Goal: Transaction & Acquisition: Purchase product/service

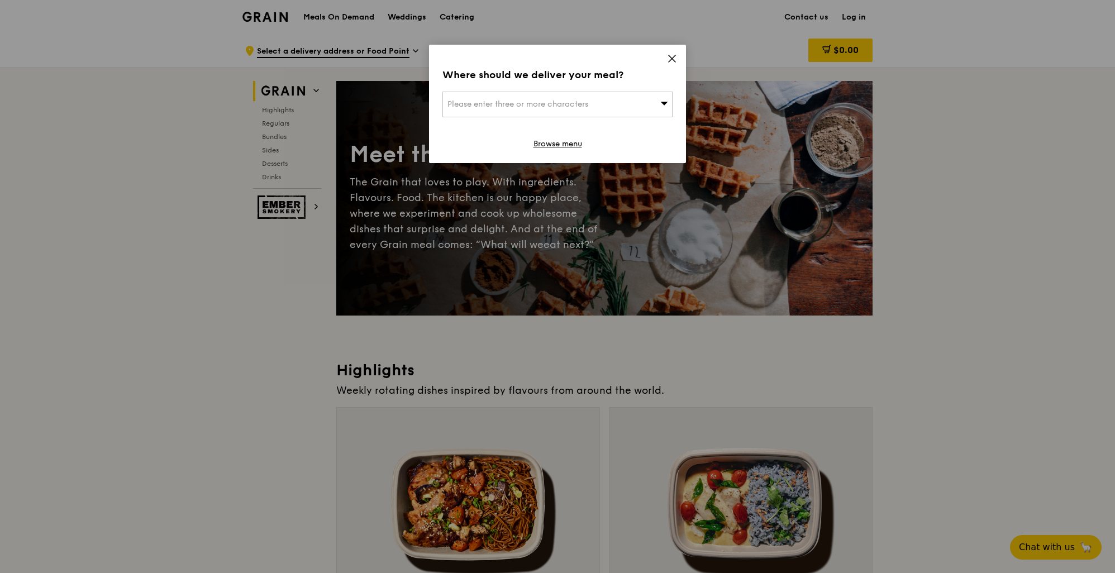
click at [513, 106] on span "Please enter three or more characters" at bounding box center [517, 103] width 141 height 9
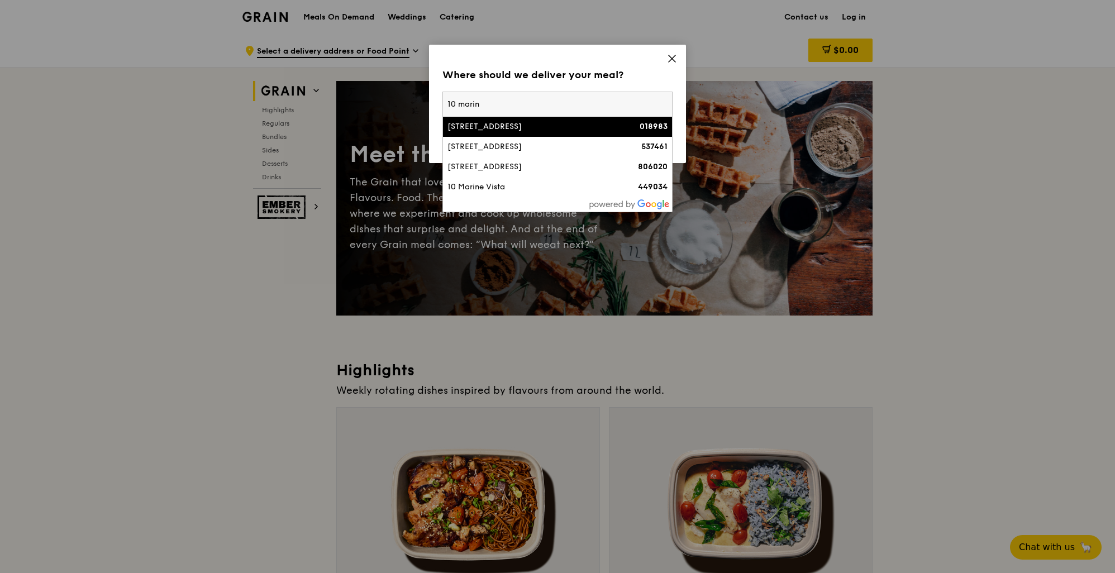
type input "10 marin"
click at [513, 127] on div "[STREET_ADDRESS]" at bounding box center [529, 126] width 165 height 11
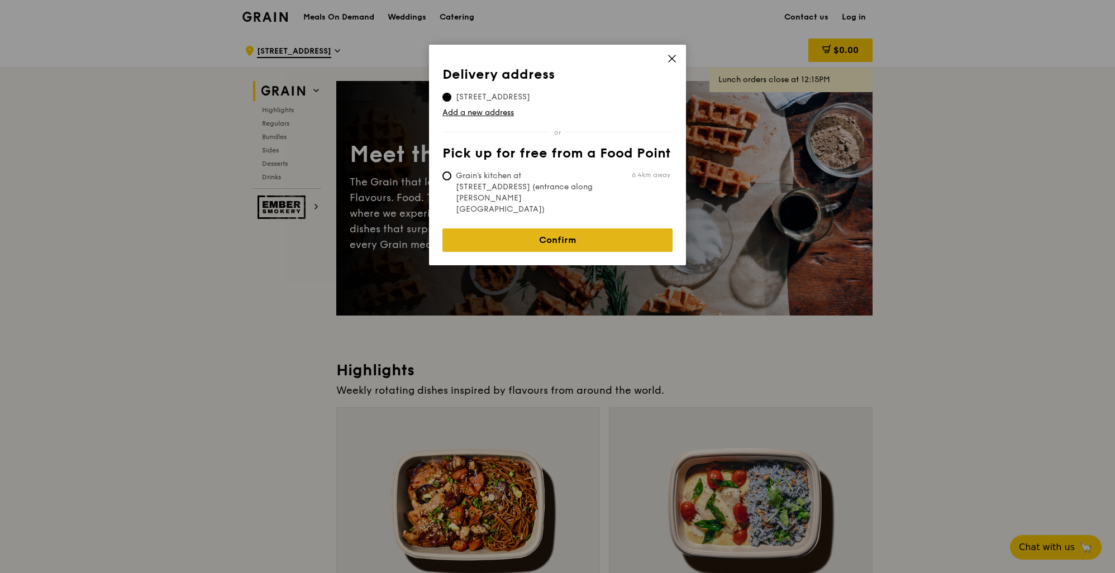
click at [556, 228] on link "Confirm" at bounding box center [557, 239] width 230 height 23
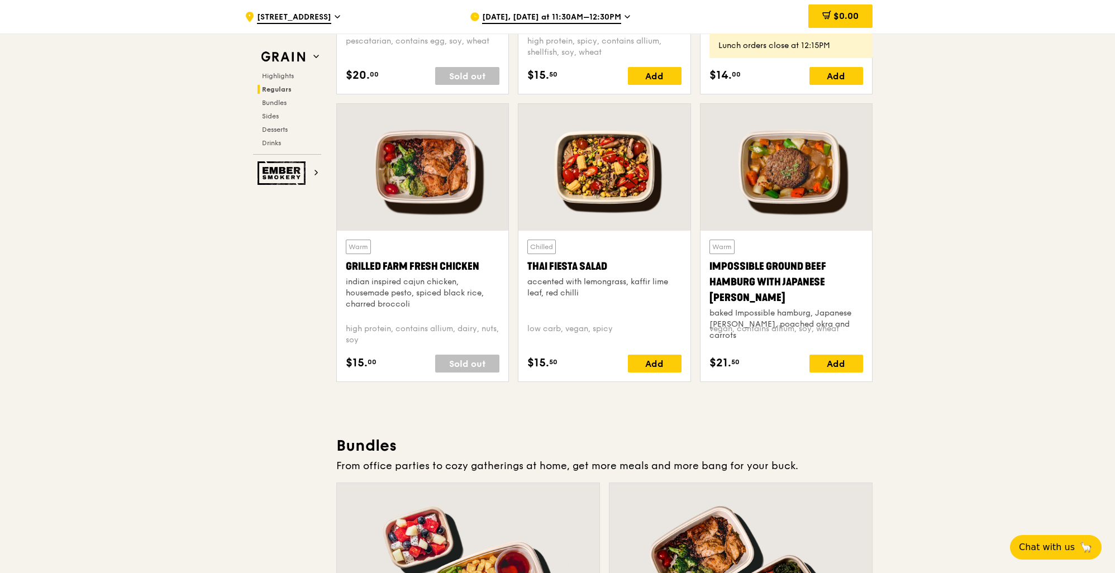
scroll to position [1151, 0]
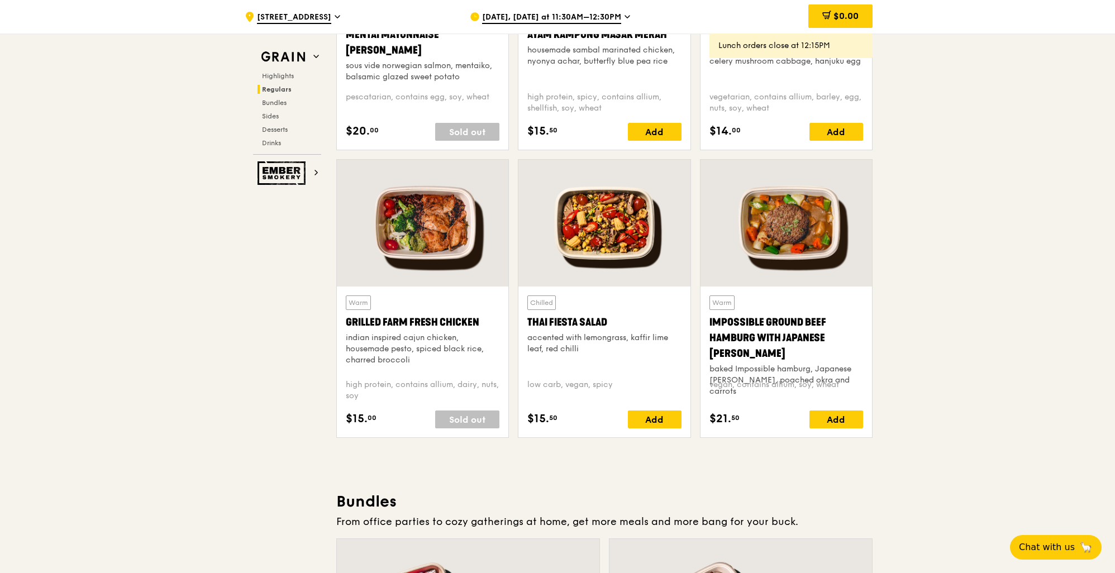
drag, startPoint x: 1113, startPoint y: 173, endPoint x: 1114, endPoint y: 159, distance: 13.4
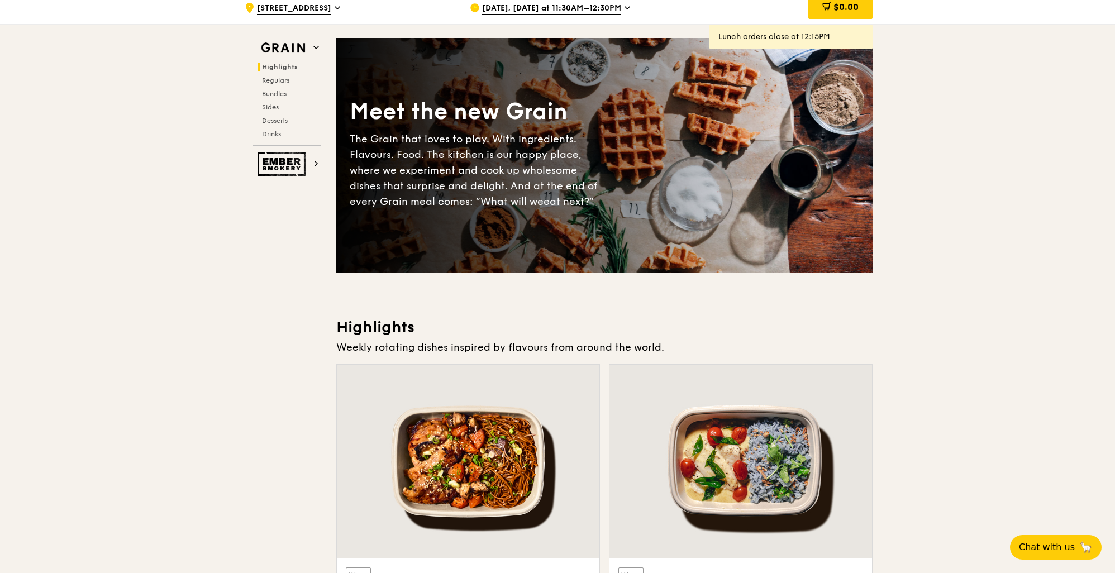
scroll to position [0, 0]
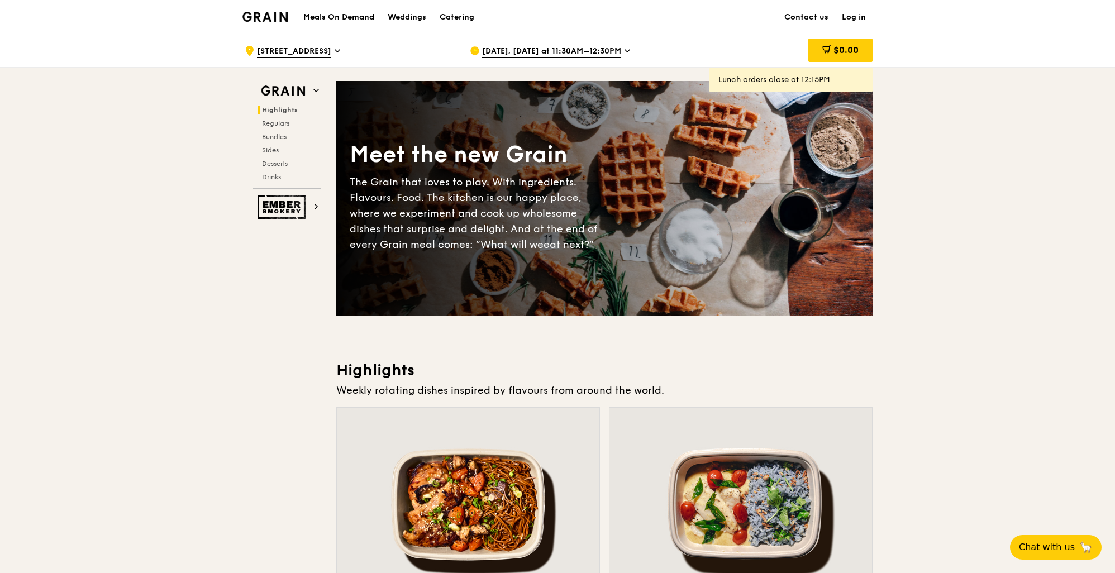
click at [593, 48] on span "[DATE], [DATE] at 11:30AM–12:30PM" at bounding box center [551, 52] width 139 height 12
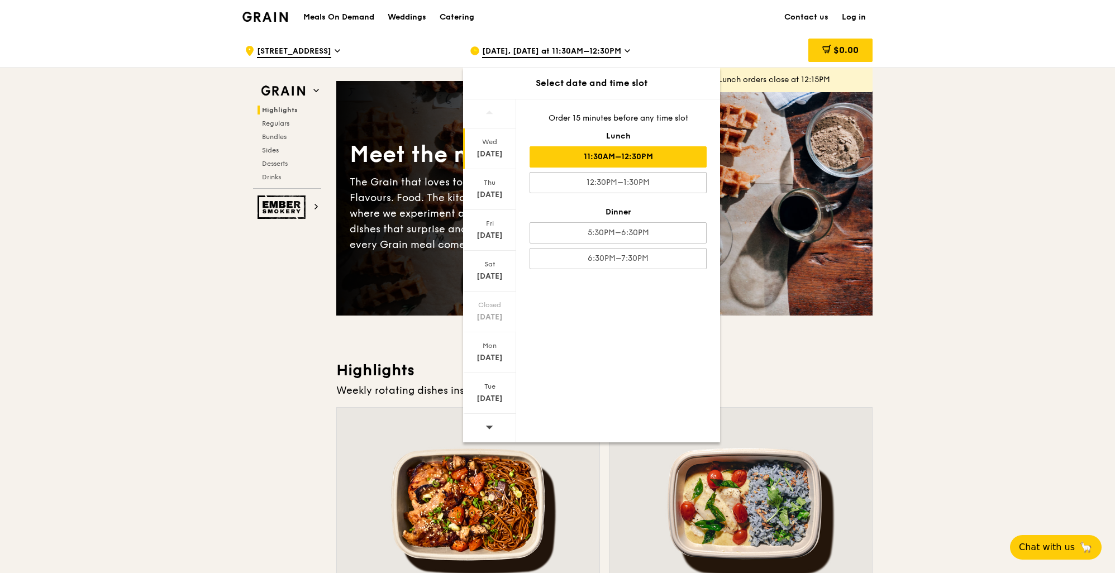
click at [600, 158] on div "11:30AM–12:30PM" at bounding box center [618, 156] width 177 height 21
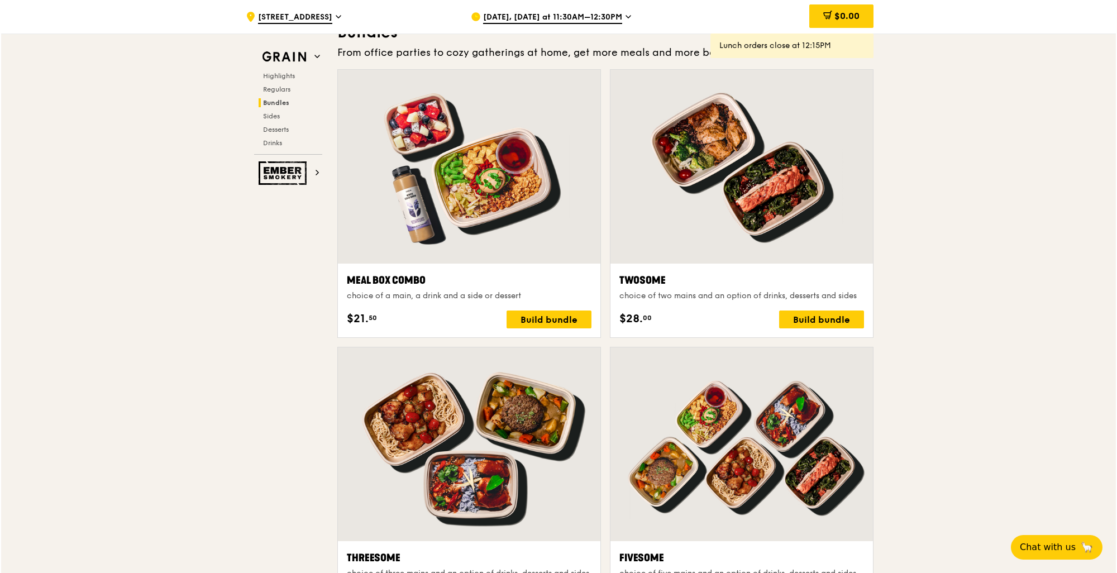
scroll to position [1732, 0]
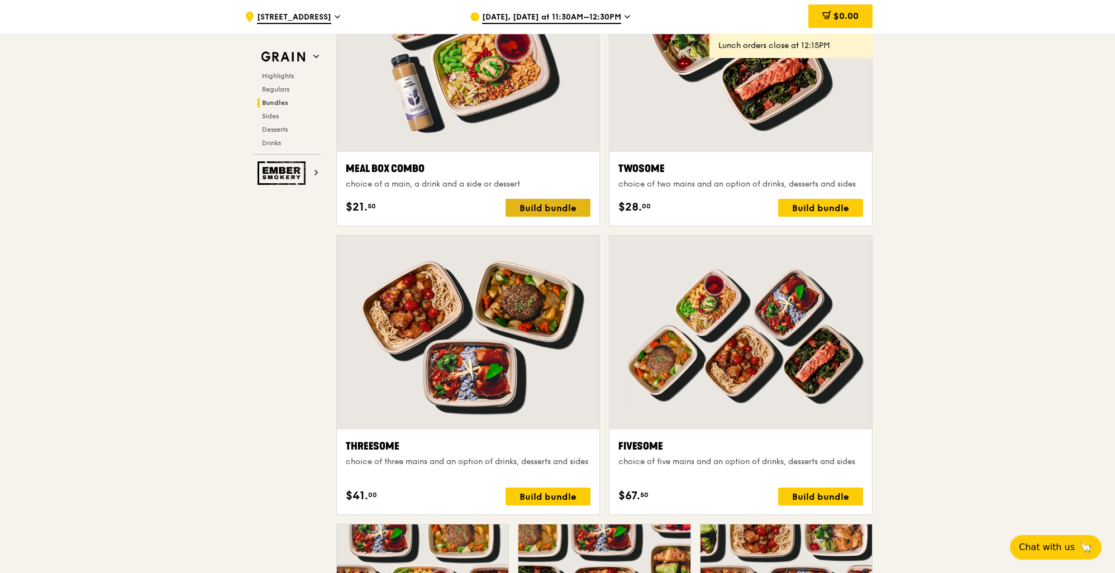
click at [538, 208] on div "Build bundle" at bounding box center [548, 208] width 85 height 18
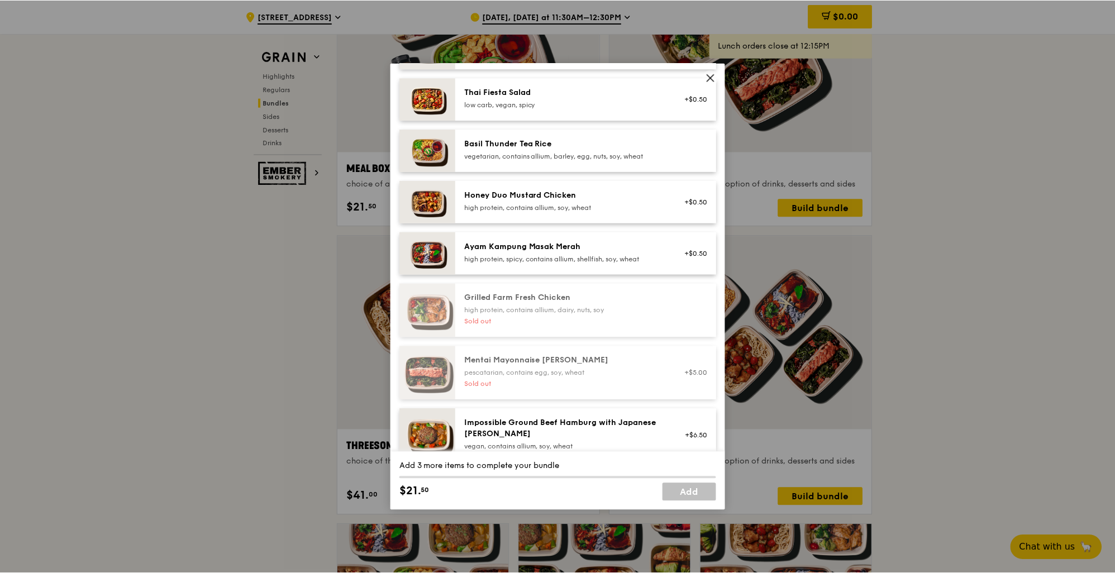
scroll to position [198, 0]
click at [711, 78] on icon at bounding box center [711, 77] width 7 height 7
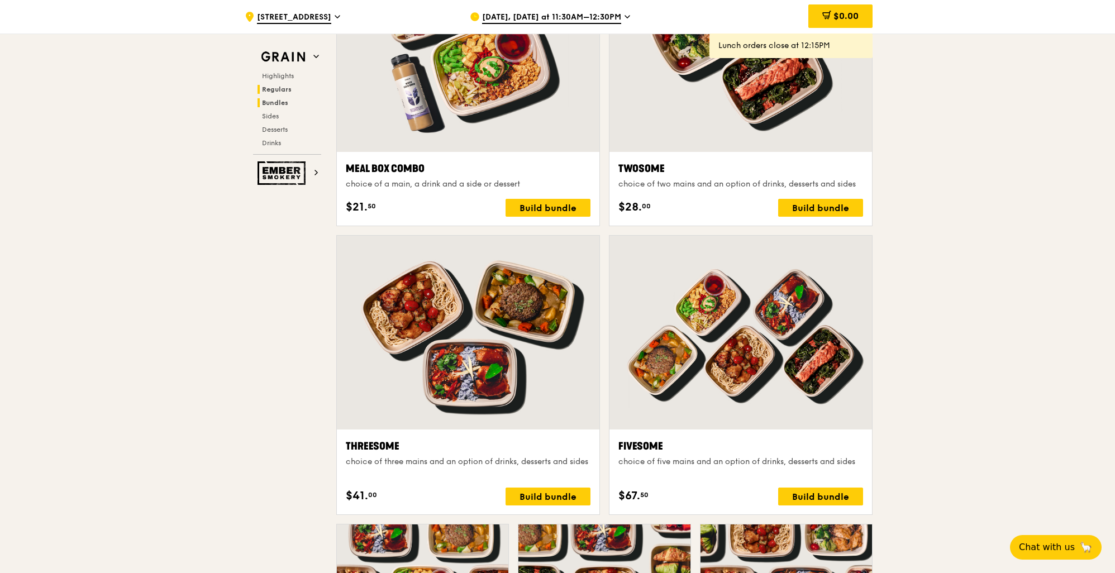
click at [278, 89] on span "Regulars" at bounding box center [277, 89] width 30 height 8
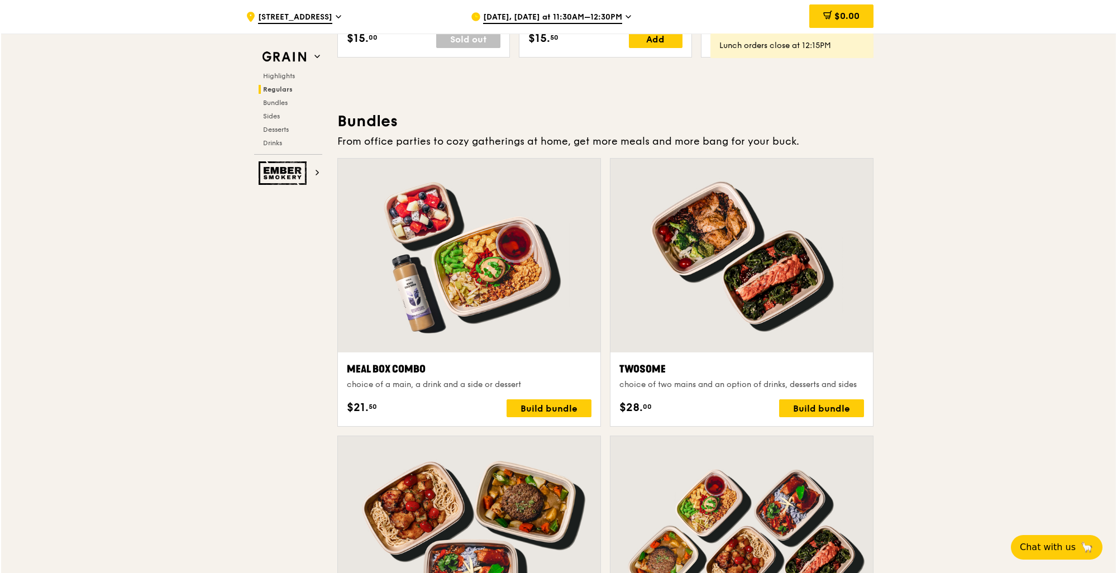
scroll to position [1535, 0]
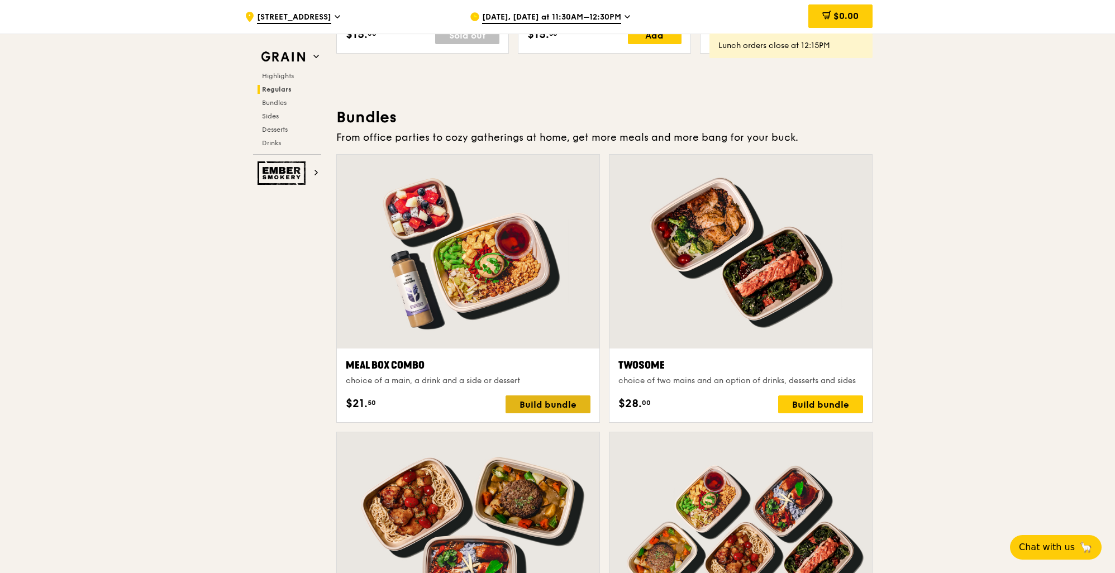
click at [554, 397] on div "Build bundle" at bounding box center [548, 404] width 85 height 18
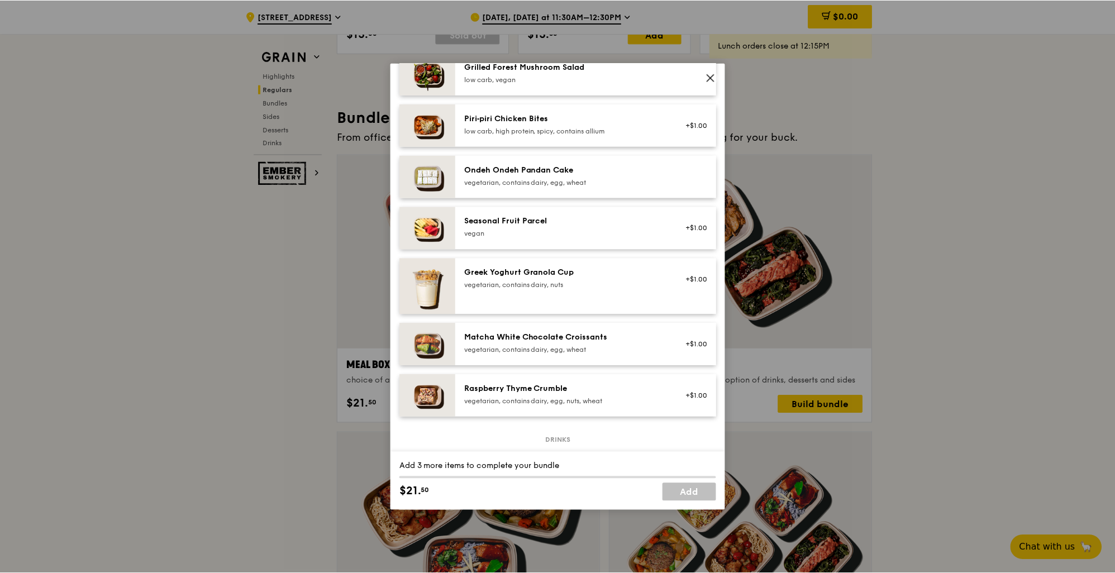
scroll to position [865, 0]
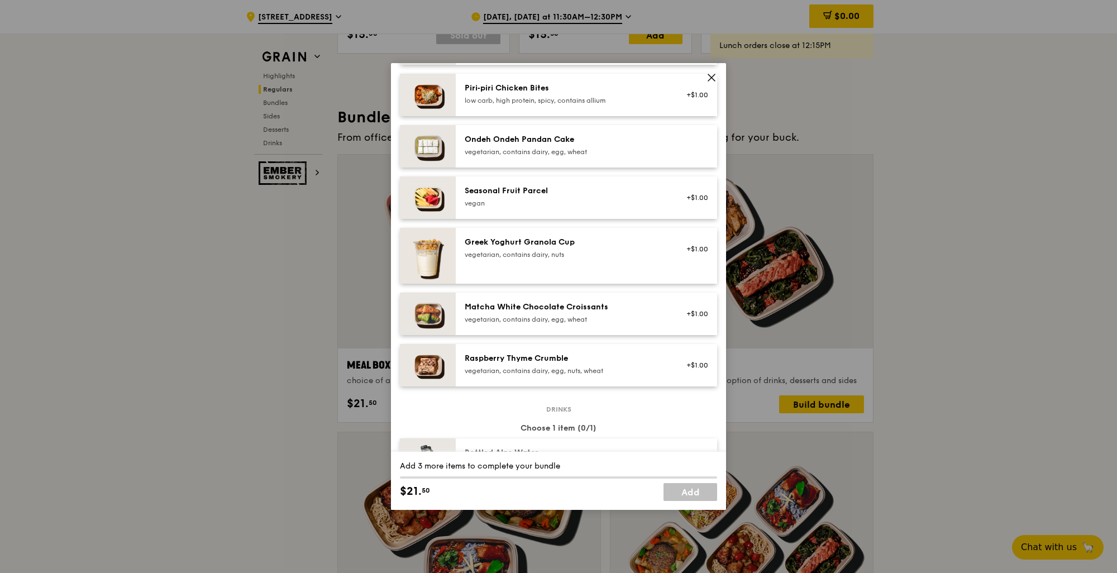
click at [711, 75] on icon at bounding box center [712, 78] width 10 height 10
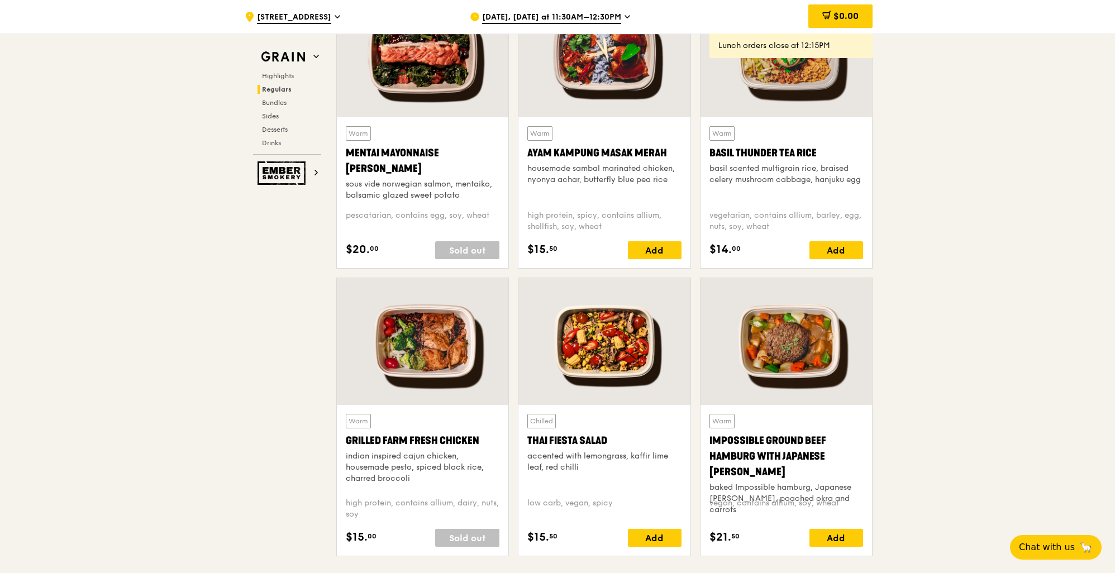
scroll to position [753, 0]
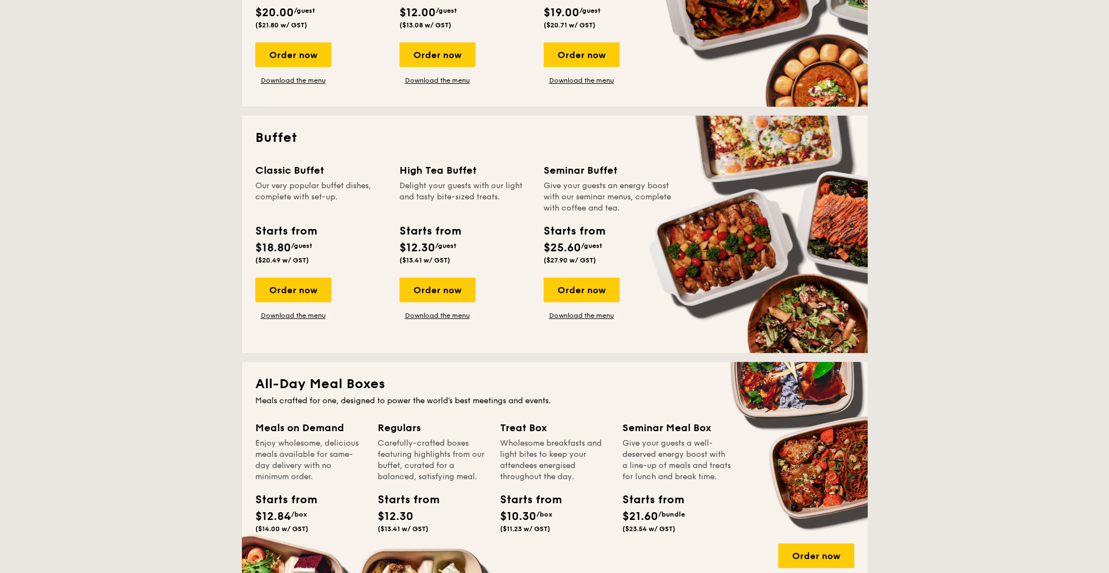
scroll to position [447, 0]
